Goal: Transaction & Acquisition: Purchase product/service

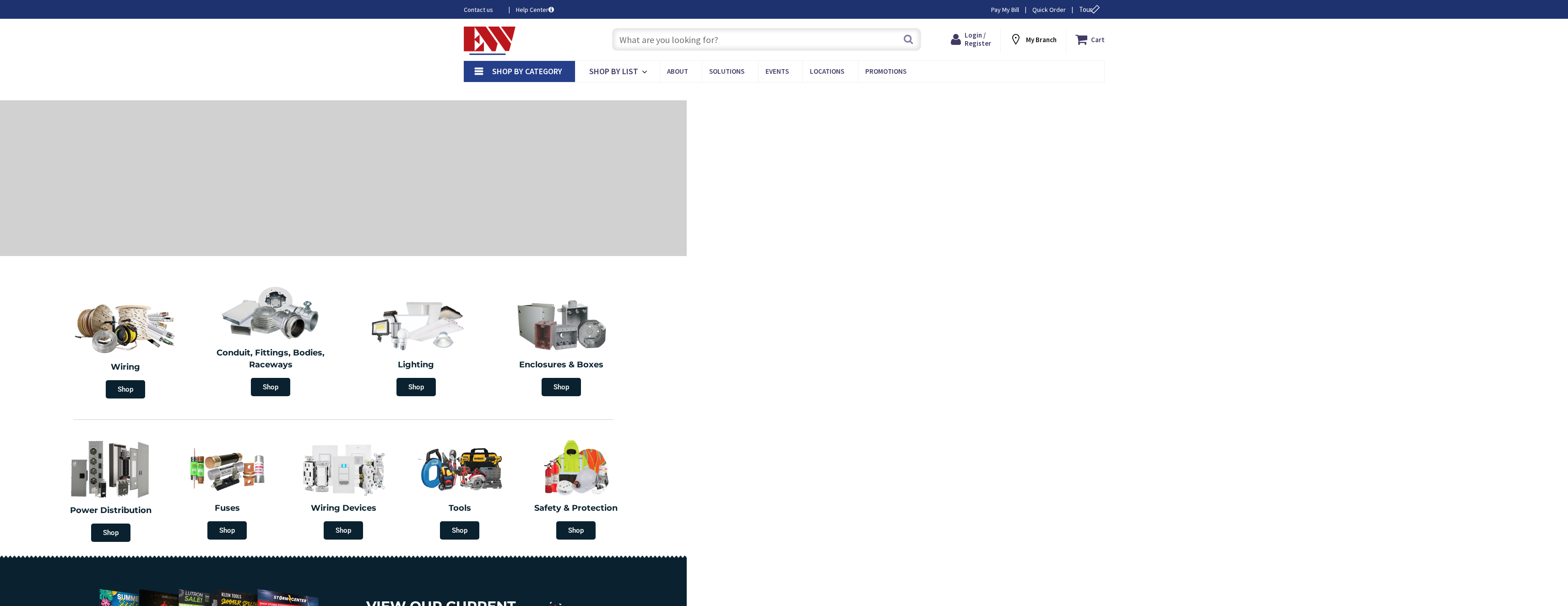
click at [682, 39] on input "text" at bounding box center [766, 39] width 309 height 23
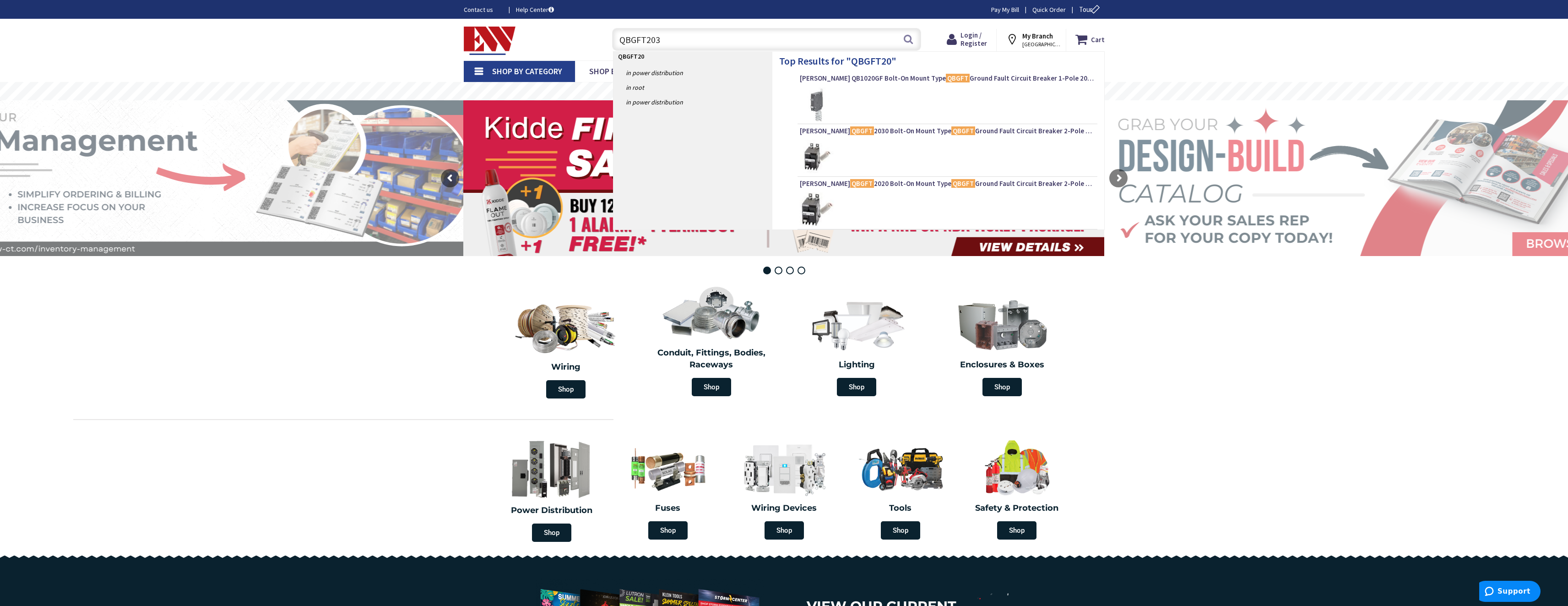
type input "QBGFT2030"
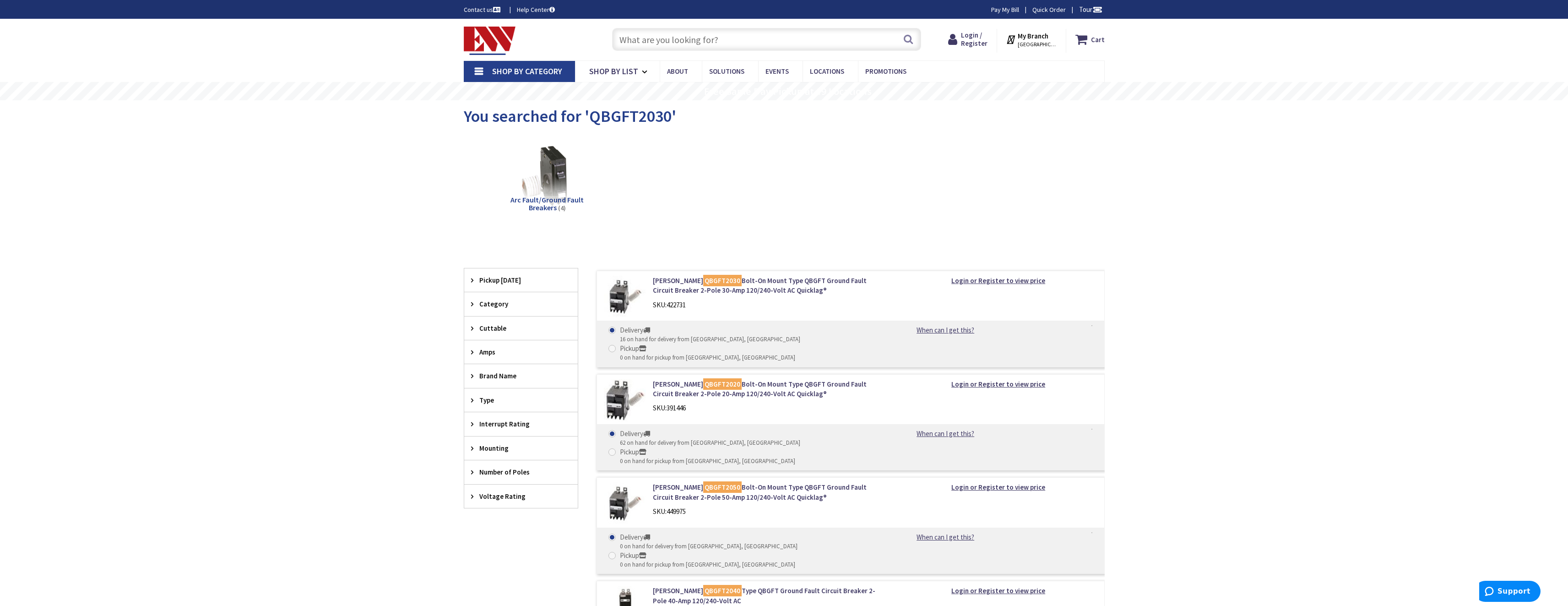
drag, startPoint x: 698, startPoint y: 280, endPoint x: 940, endPoint y: 135, distance: 282.1
click at [940, 135] on div "Arc Fault/Ground Fault Breakers (4)" at bounding box center [784, 183] width 609 height 98
click at [974, 35] on span "Login / Register" at bounding box center [974, 39] width 26 height 17
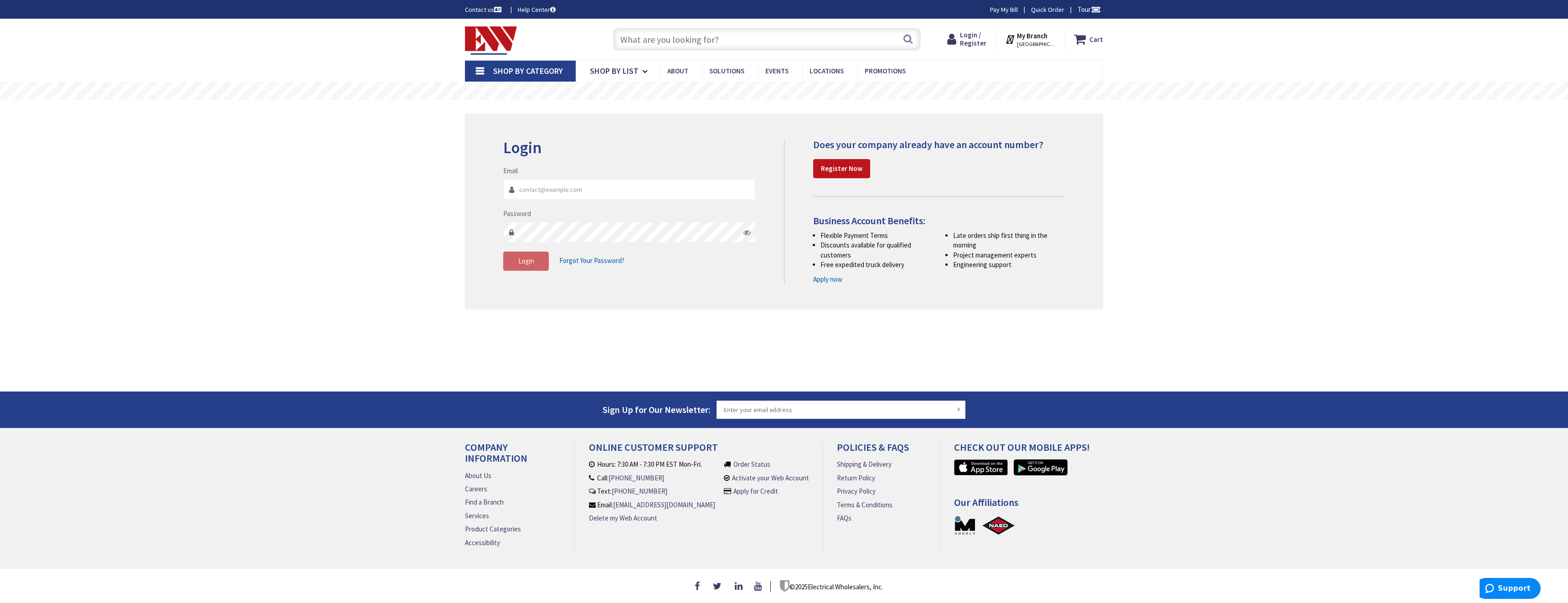
click at [536, 199] on input "Email" at bounding box center [629, 189] width 252 height 21
type input "TPoppe@marselectrical.com"
click at [845, 168] on strong "Register Now" at bounding box center [842, 169] width 41 height 9
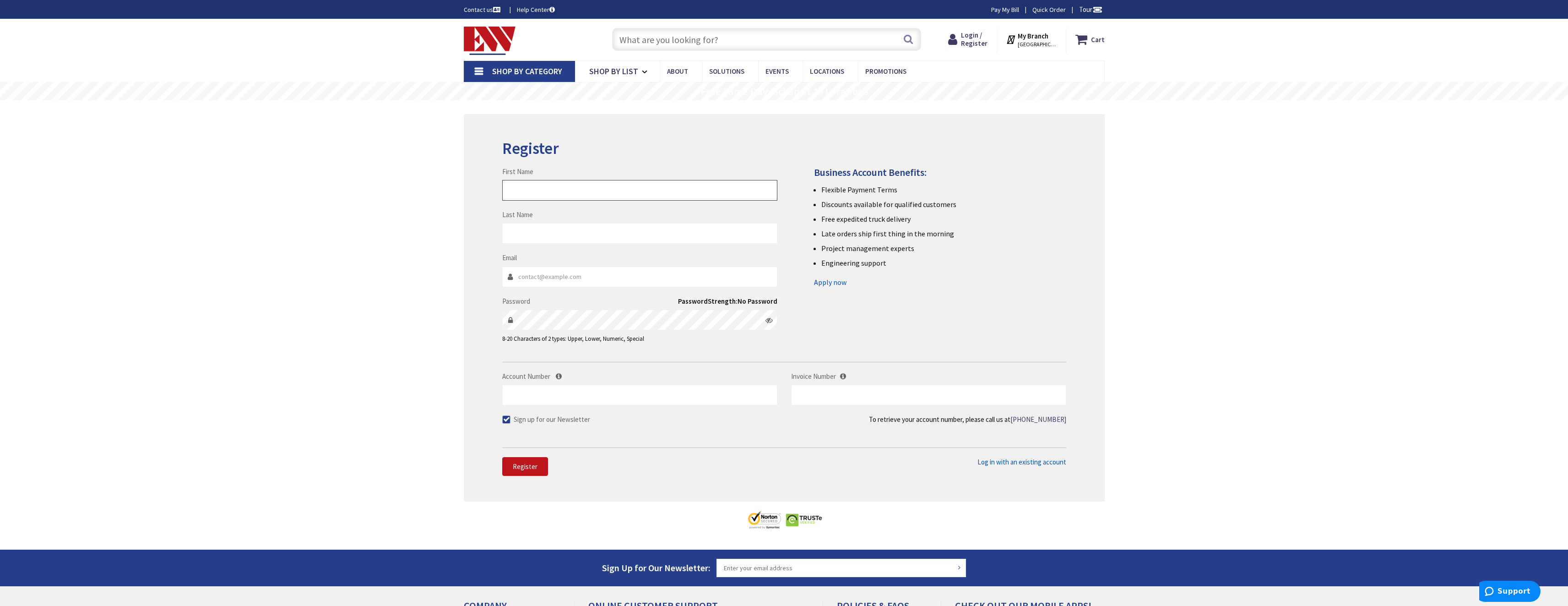
click at [532, 187] on input "First Name" at bounding box center [639, 190] width 275 height 21
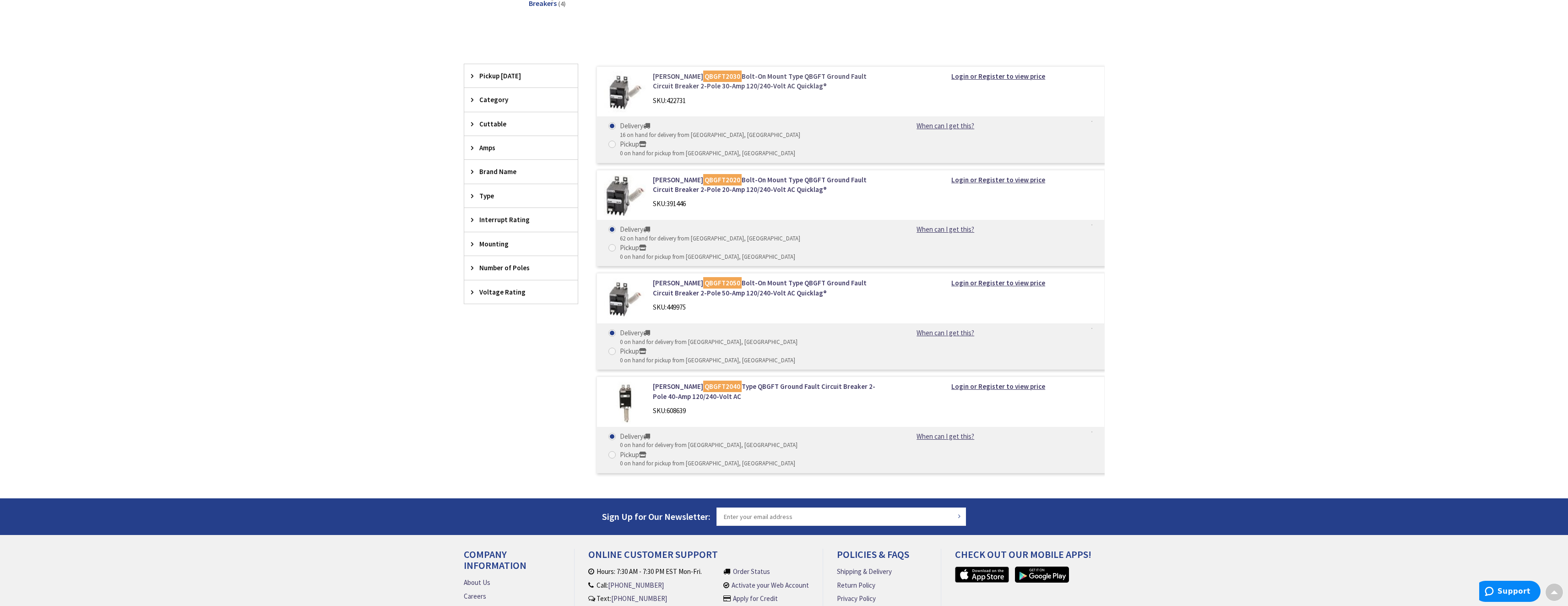
click at [686, 86] on link "Eaton QBGFT2030 Bolt-On Mount Type QBGFT Ground Fault Circuit Breaker 2-Pole 30…" at bounding box center [769, 81] width 233 height 20
